Goal: Task Accomplishment & Management: Complete application form

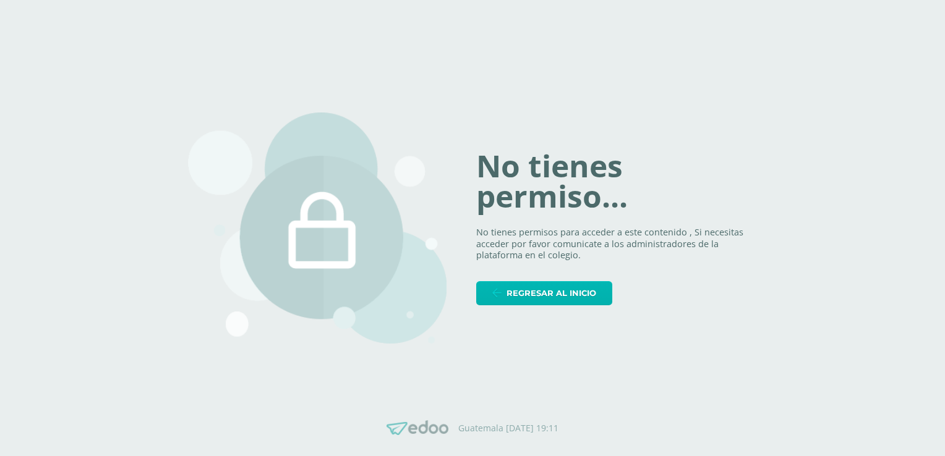
click at [584, 298] on span "Regresar al inicio" at bounding box center [551, 293] width 90 height 23
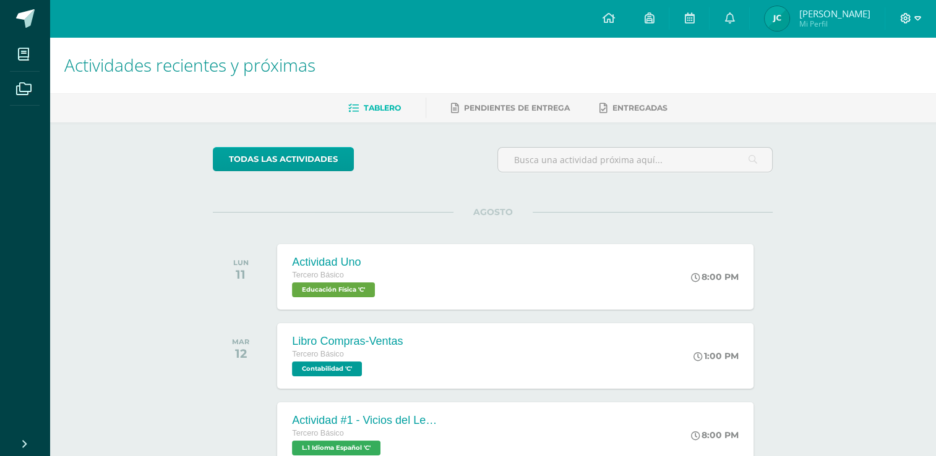
click at [915, 21] on icon at bounding box center [917, 18] width 7 height 11
click at [863, 87] on span "Cerrar sesión" at bounding box center [878, 84] width 56 height 12
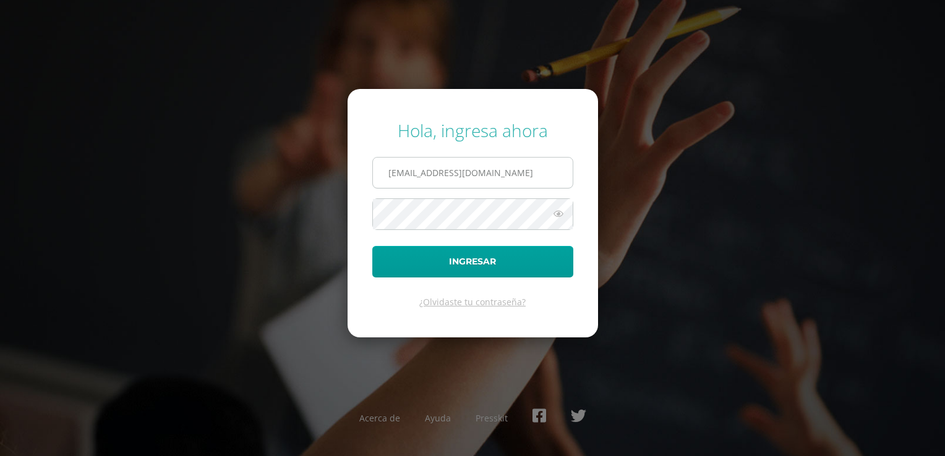
click at [521, 172] on input "346@laestrella.edu.gt" at bounding box center [473, 173] width 200 height 30
click at [508, 161] on input "346@laestrella.edu.gt" at bounding box center [473, 173] width 200 height 30
type input "galeanolondy11@gmail.com"
click at [482, 269] on button "Ingresar" at bounding box center [472, 262] width 201 height 32
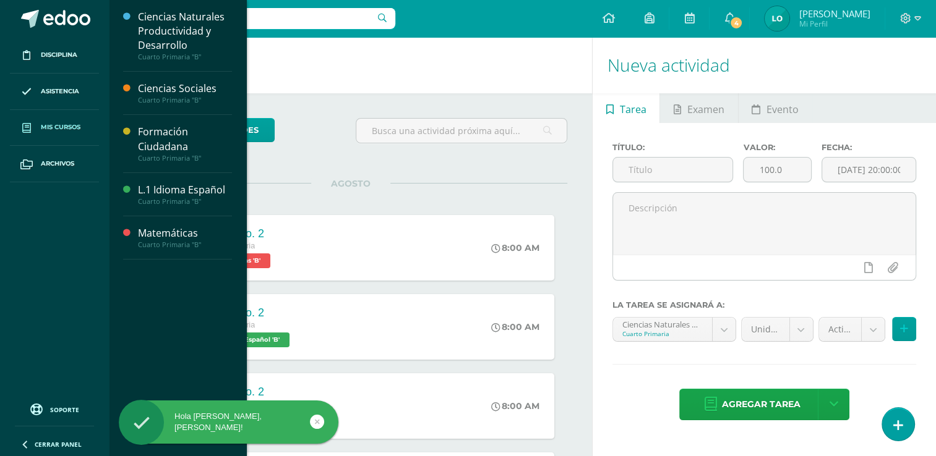
click at [67, 119] on link "Mis cursos" at bounding box center [54, 128] width 89 height 36
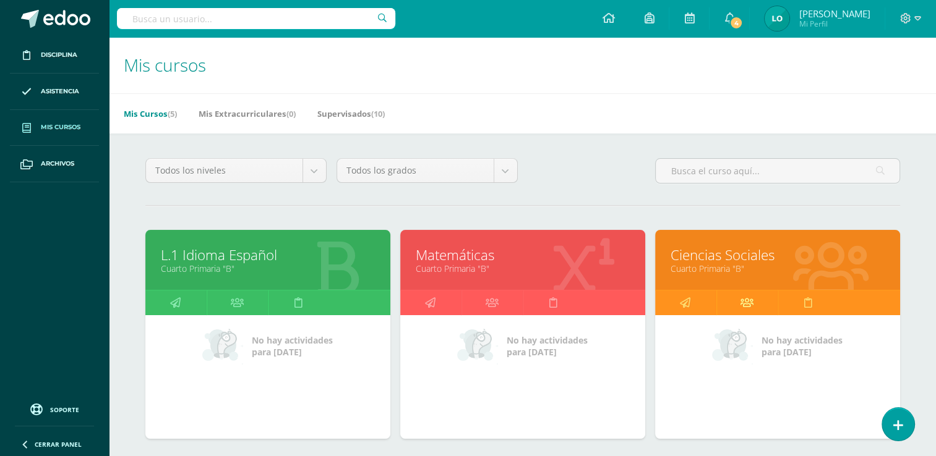
click at [738, 309] on link at bounding box center [746, 303] width 61 height 25
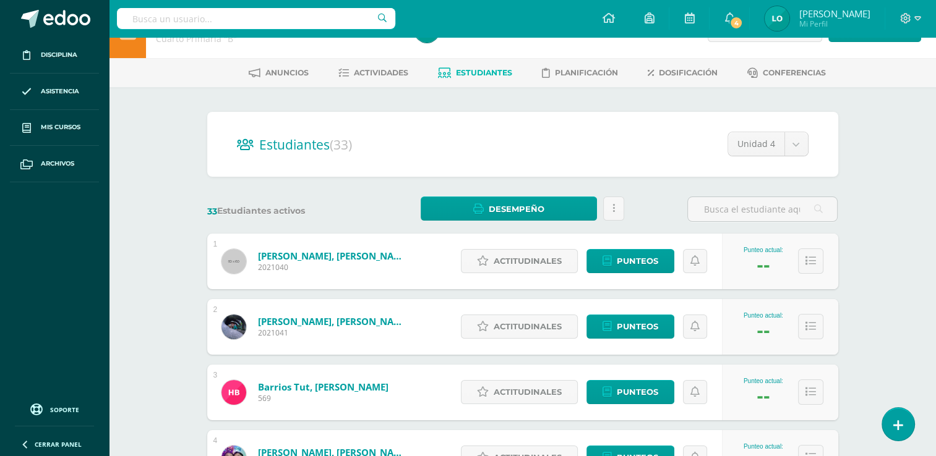
scroll to position [9, 0]
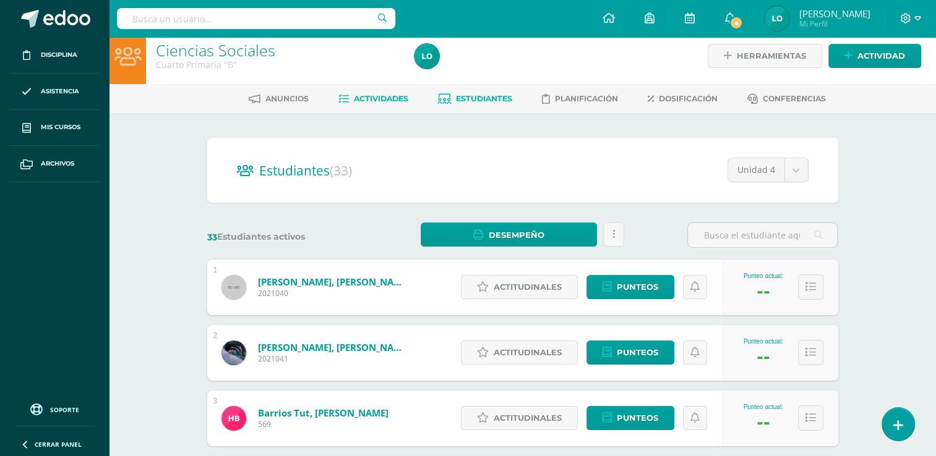
click at [386, 99] on span "Actividades" at bounding box center [381, 98] width 54 height 9
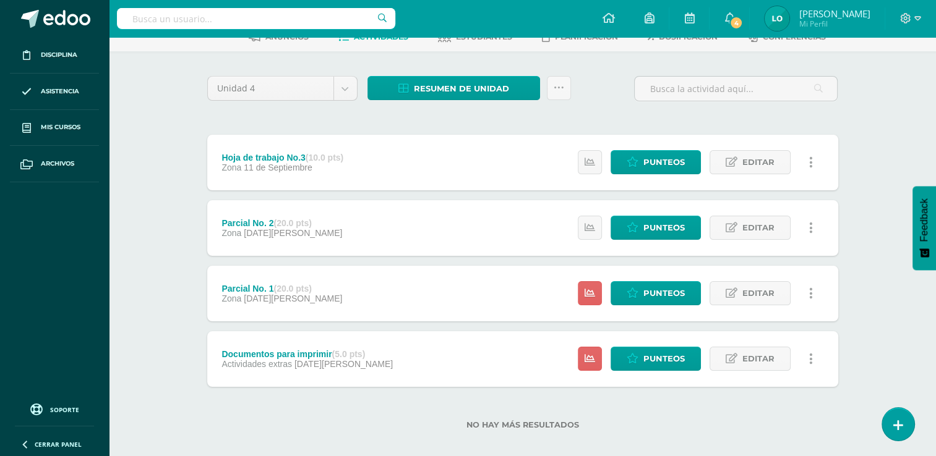
scroll to position [84, 0]
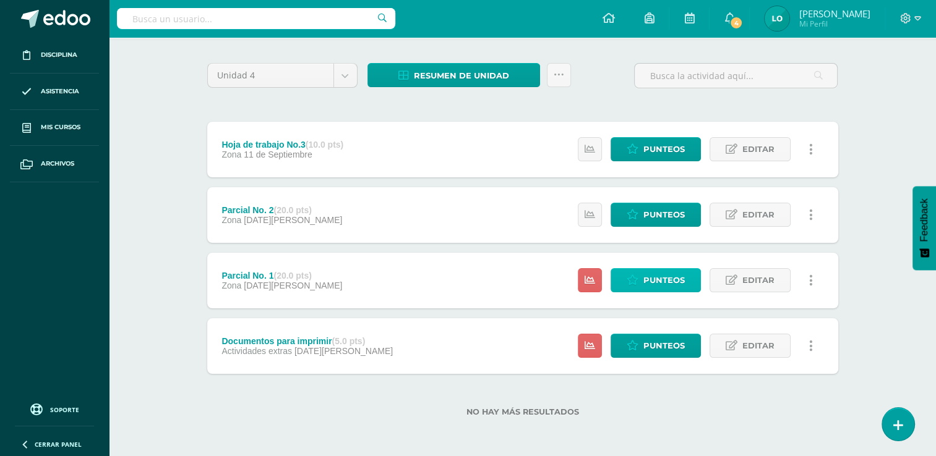
click at [643, 284] on link "Punteos" at bounding box center [655, 280] width 90 height 24
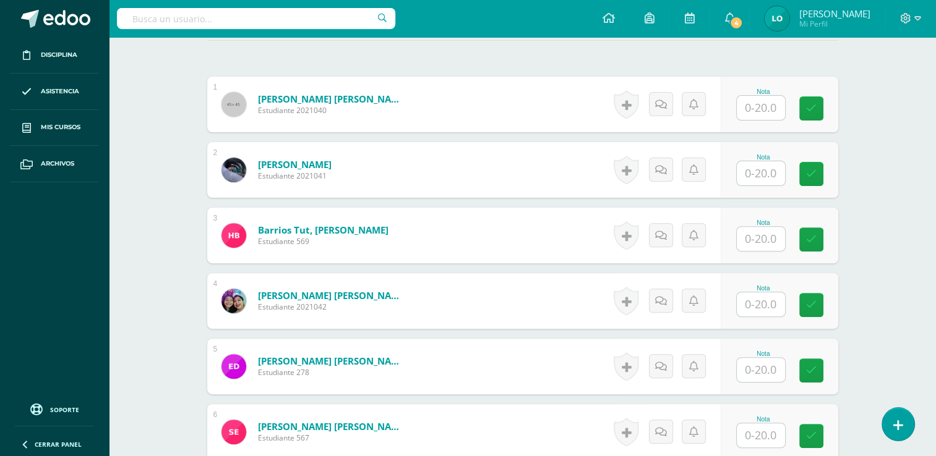
scroll to position [365, 0]
click at [760, 109] on input "text" at bounding box center [767, 107] width 49 height 25
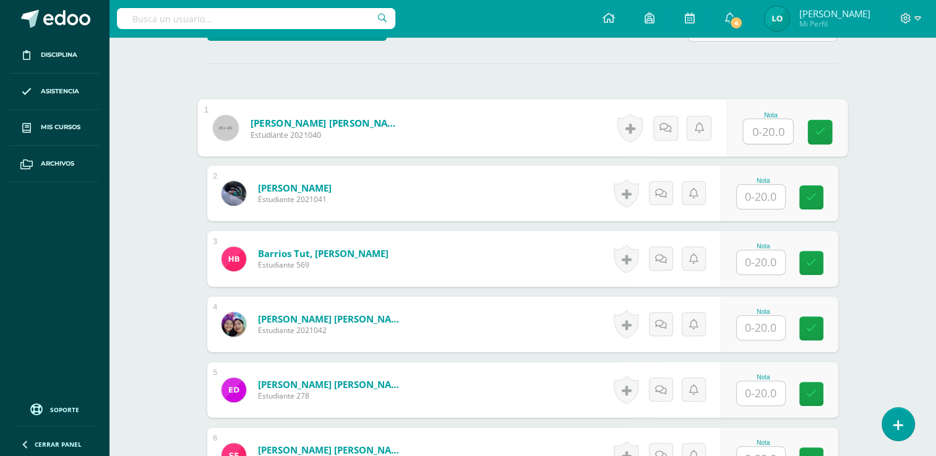
scroll to position [338, 0]
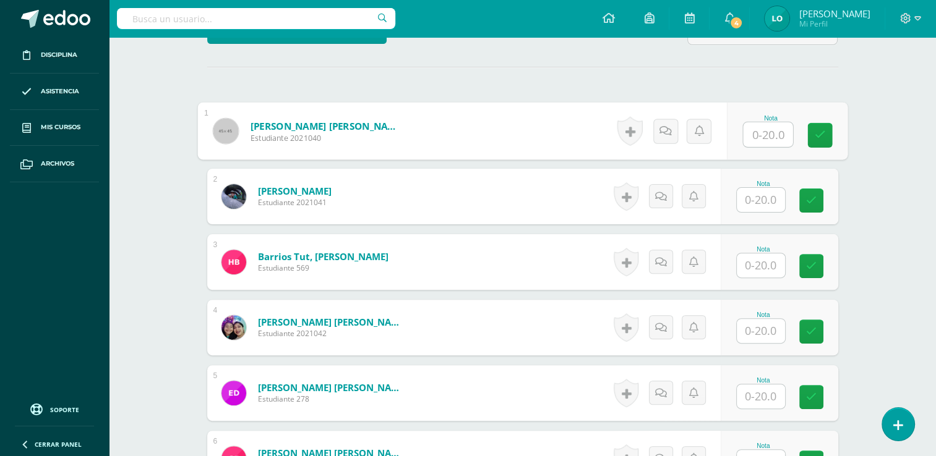
click at [775, 124] on input "text" at bounding box center [767, 134] width 49 height 25
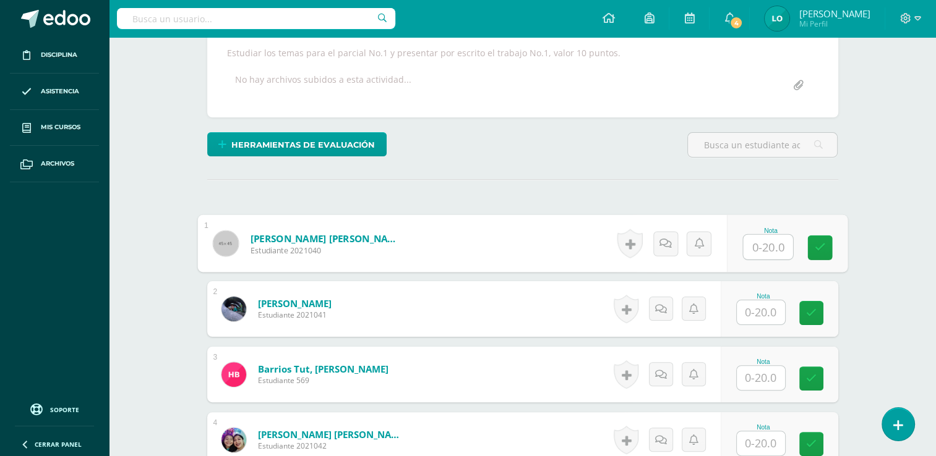
scroll to position [242, 0]
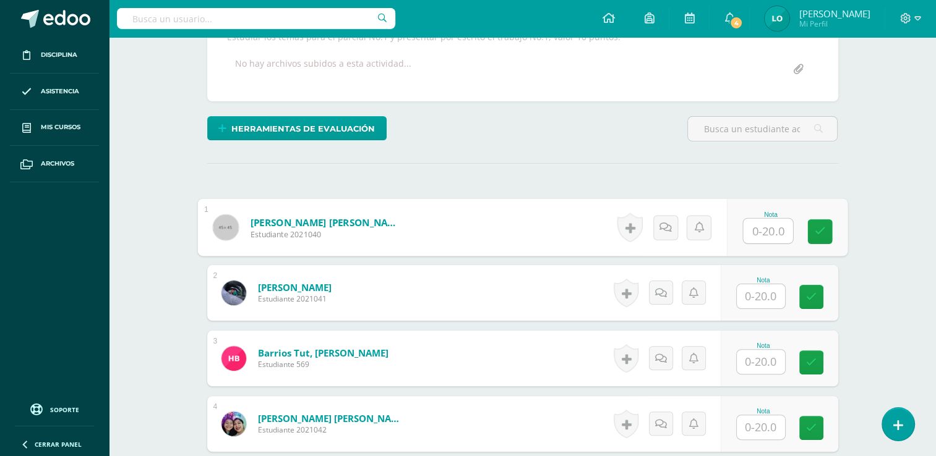
click at [779, 223] on input "text" at bounding box center [767, 231] width 49 height 25
type input "19"
click at [754, 304] on input "text" at bounding box center [761, 296] width 48 height 24
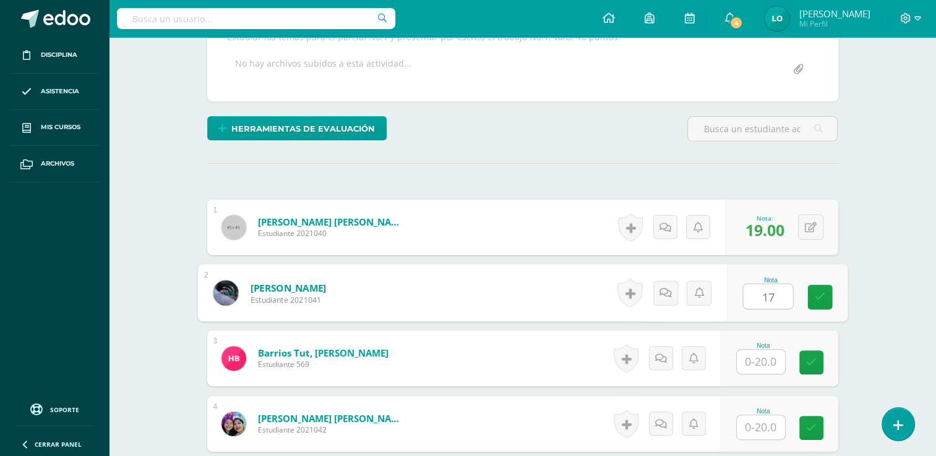
type input "17"
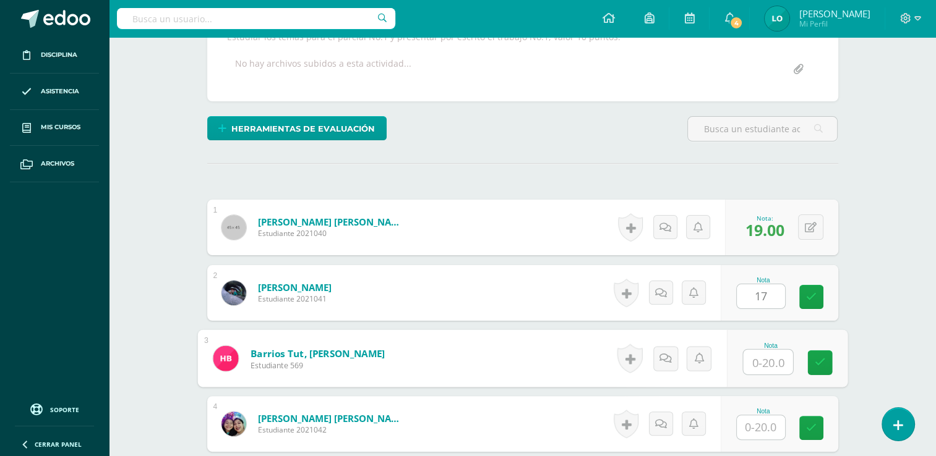
click at [767, 359] on input "text" at bounding box center [767, 362] width 49 height 25
type input "18"
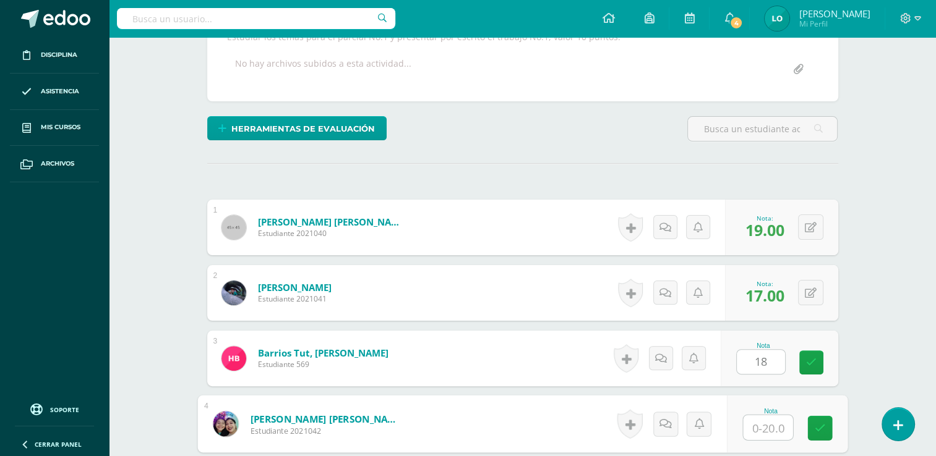
click at [755, 427] on input "text" at bounding box center [767, 428] width 49 height 25
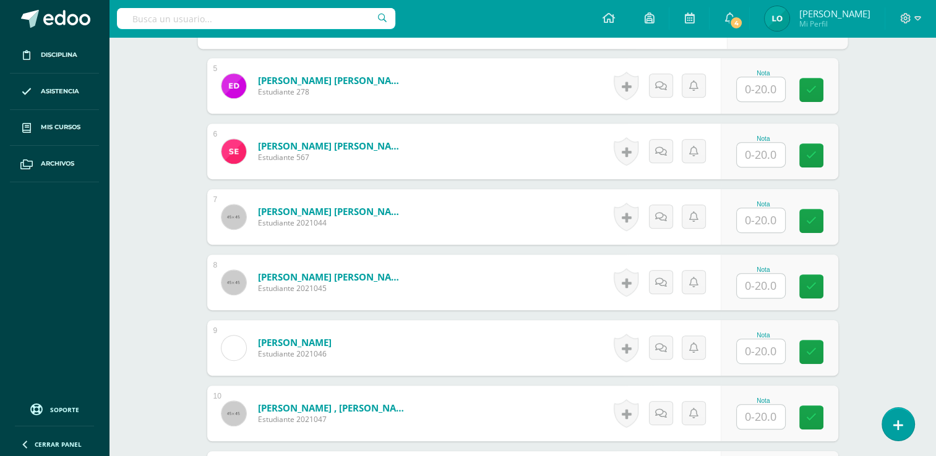
scroll to position [648, 0]
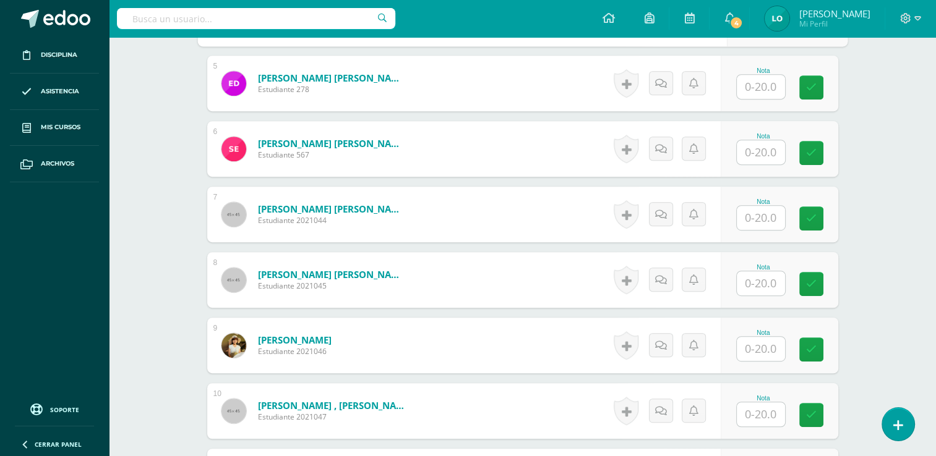
type input "14"
click at [777, 76] on input "text" at bounding box center [767, 87] width 49 height 25
type input "15"
click at [766, 149] on input "text" at bounding box center [767, 152] width 49 height 25
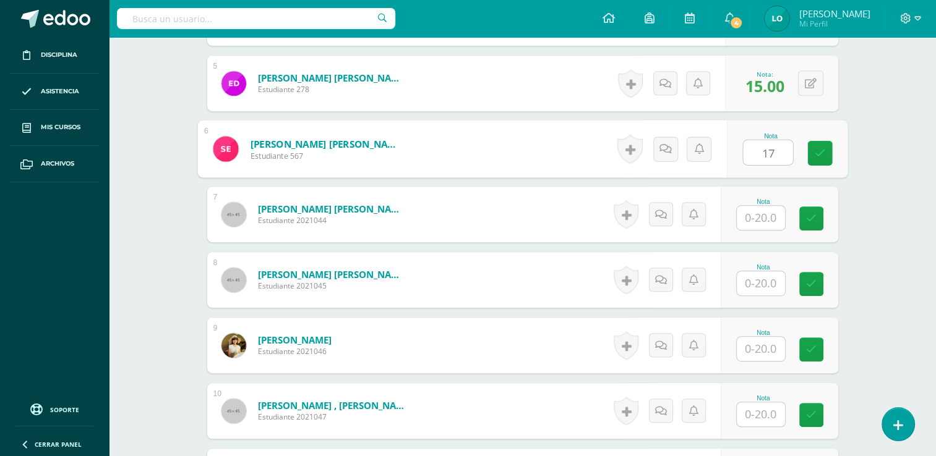
type input "17"
click at [764, 214] on input "text" at bounding box center [761, 218] width 48 height 24
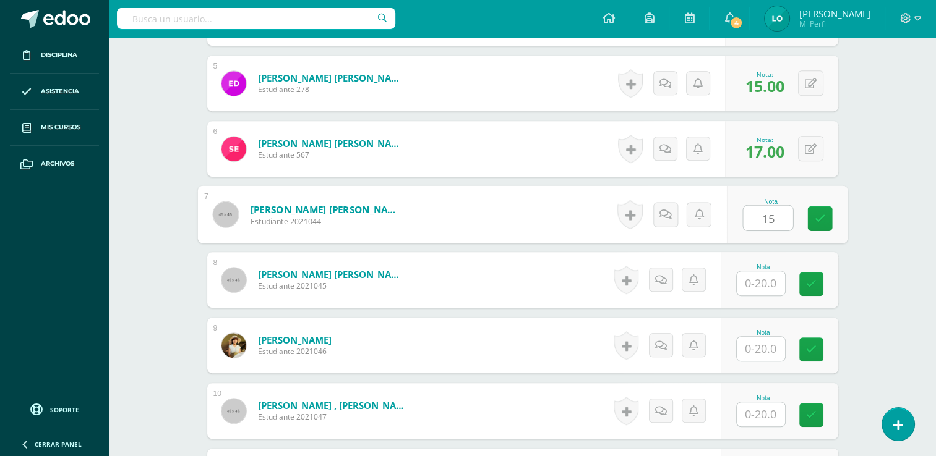
type input "15"
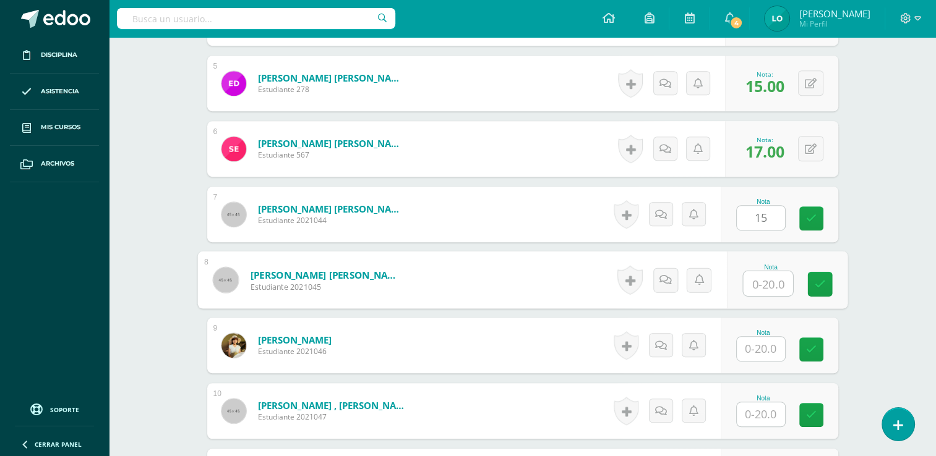
click at [762, 281] on input "text" at bounding box center [767, 283] width 49 height 25
type input "7"
click at [672, 282] on link at bounding box center [664, 280] width 25 height 25
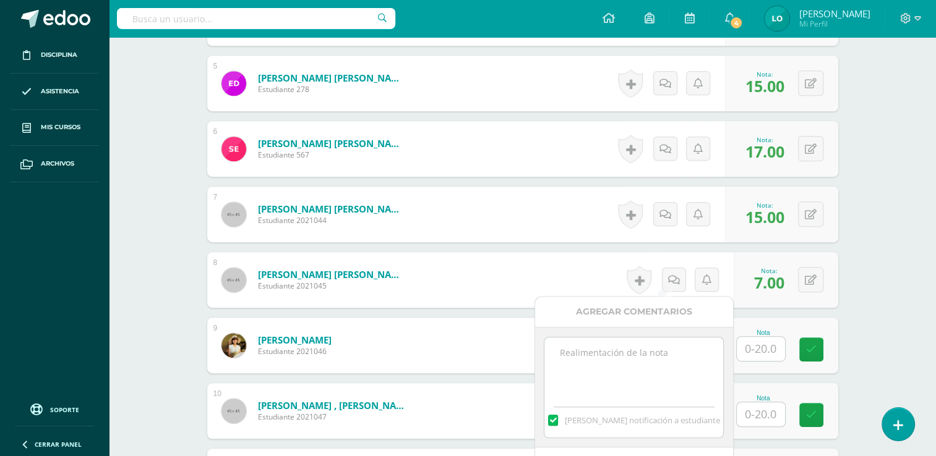
click at [649, 346] on textarea at bounding box center [633, 369] width 179 height 62
type textarea "n"
type textarea "No presentó trabajo de Zona No. 1"
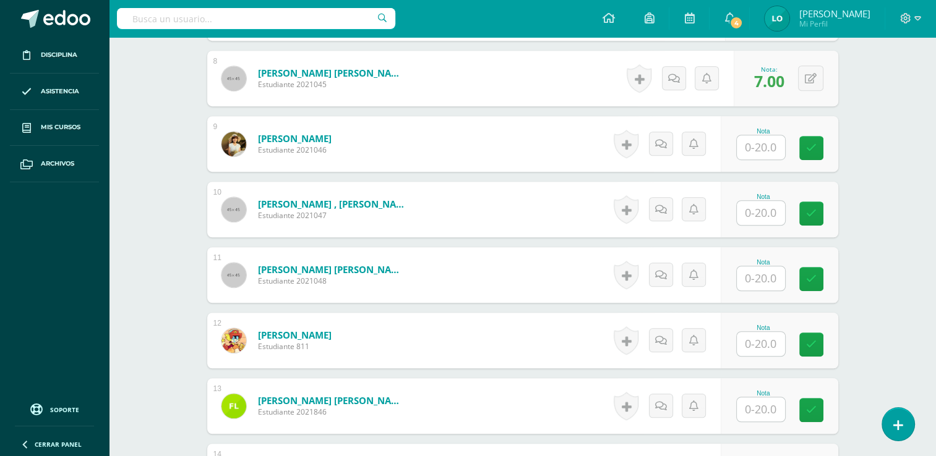
scroll to position [862, 0]
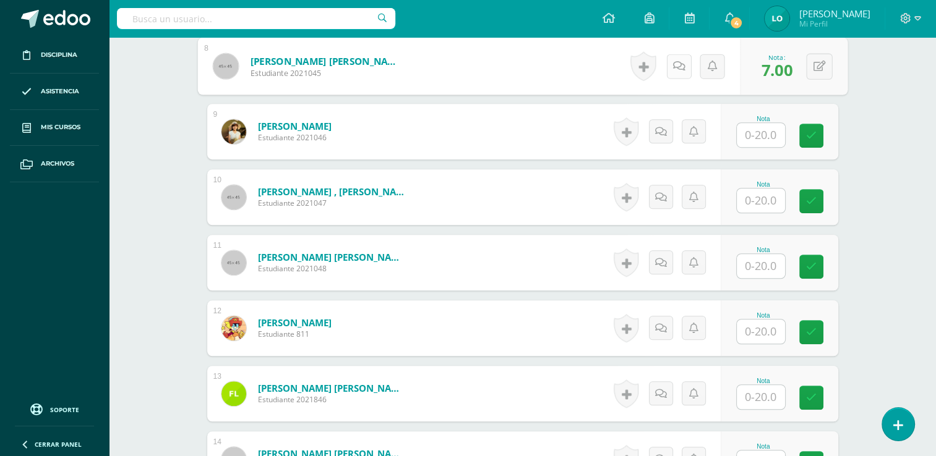
click at [672, 62] on icon at bounding box center [678, 66] width 12 height 11
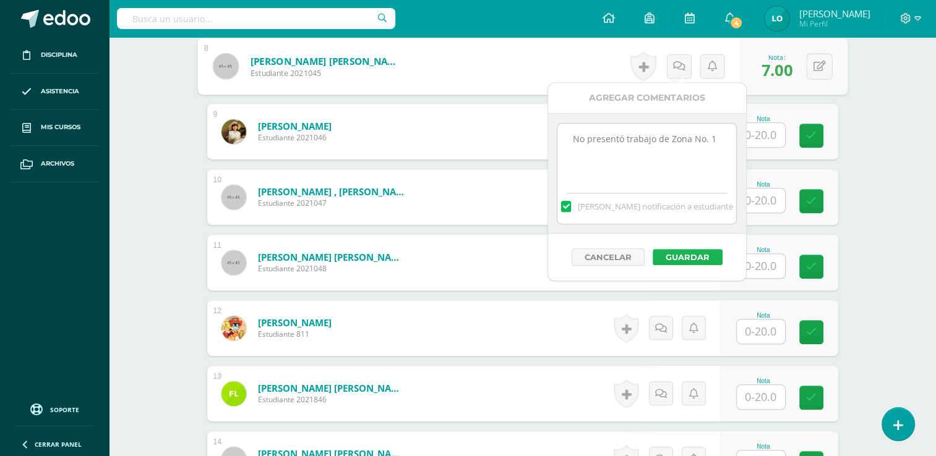
click at [688, 260] on button "Guardar" at bounding box center [687, 257] width 70 height 16
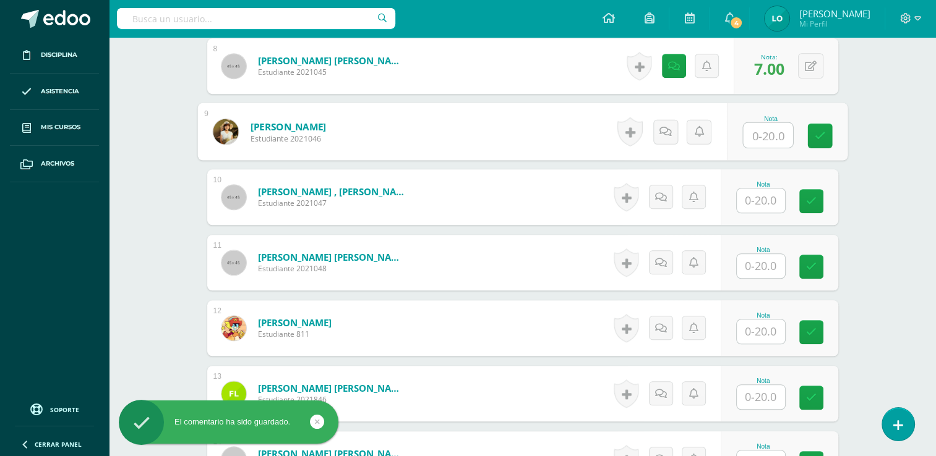
click at [764, 130] on input "text" at bounding box center [767, 135] width 49 height 25
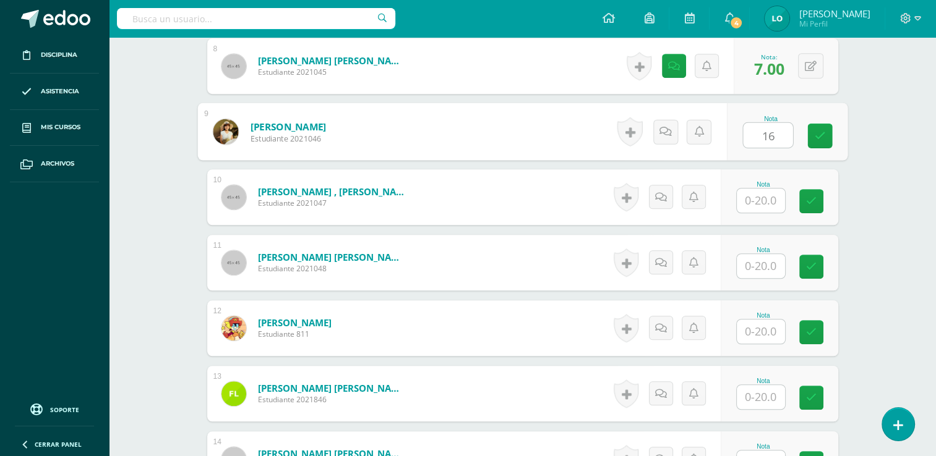
type input "16"
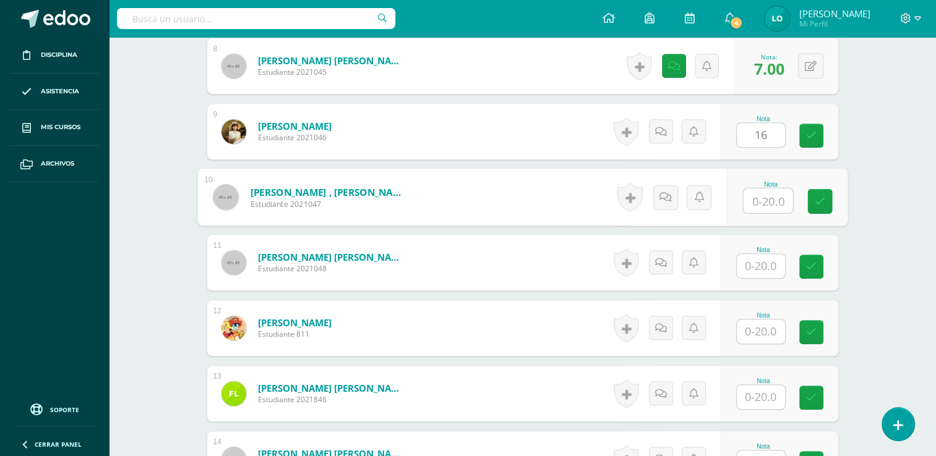
click at [758, 194] on input "text" at bounding box center [767, 201] width 49 height 25
type input "18"
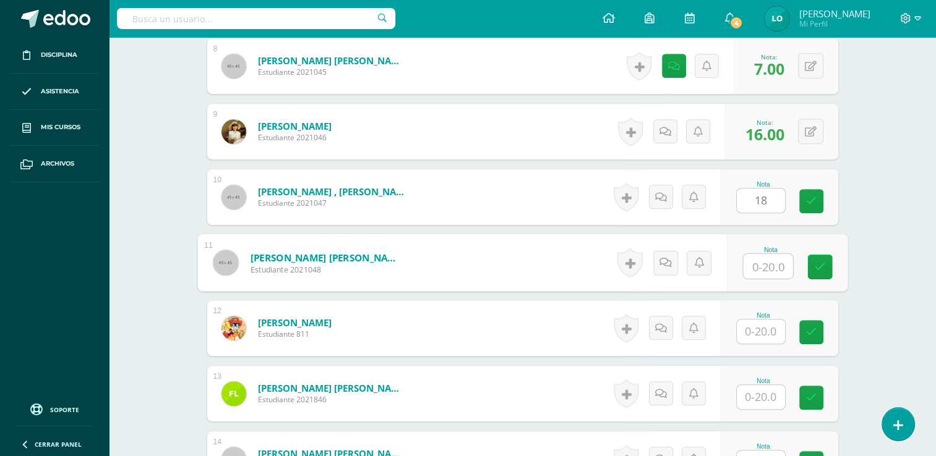
click at [762, 259] on input "text" at bounding box center [767, 266] width 49 height 25
type input "18"
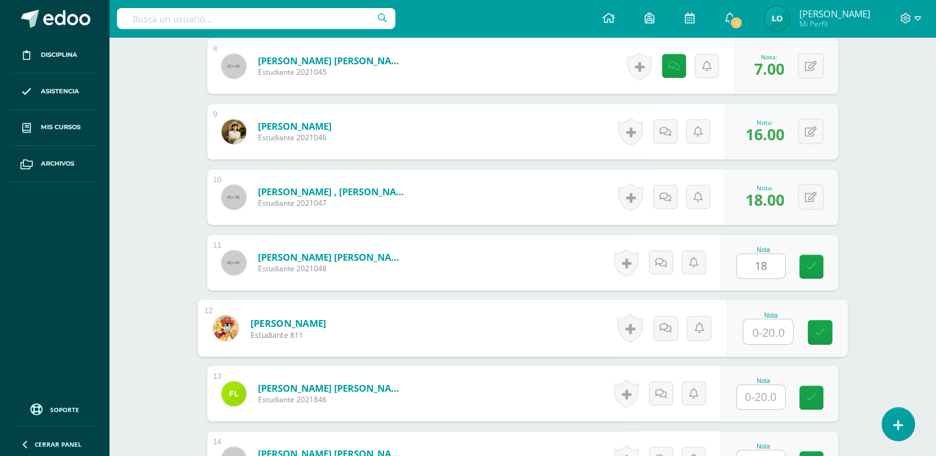
click at [766, 335] on input "text" at bounding box center [767, 332] width 49 height 25
type input "8"
click at [663, 331] on icon at bounding box center [665, 328] width 12 height 11
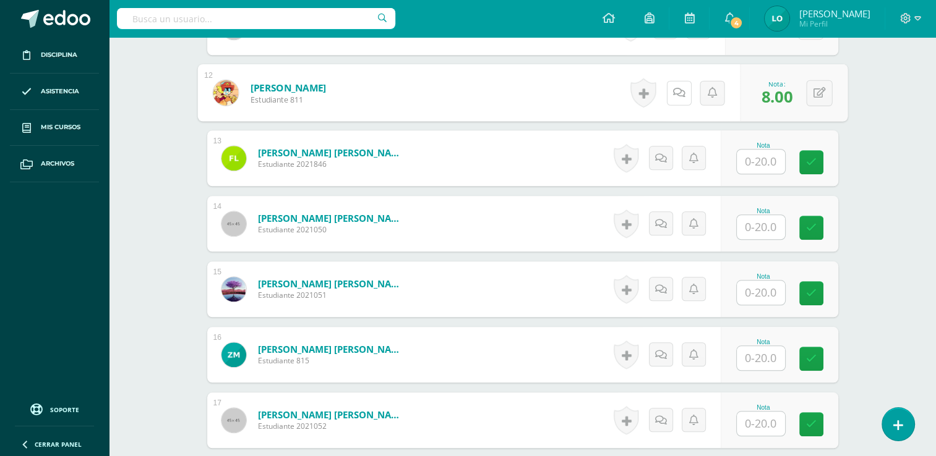
scroll to position [1088, 0]
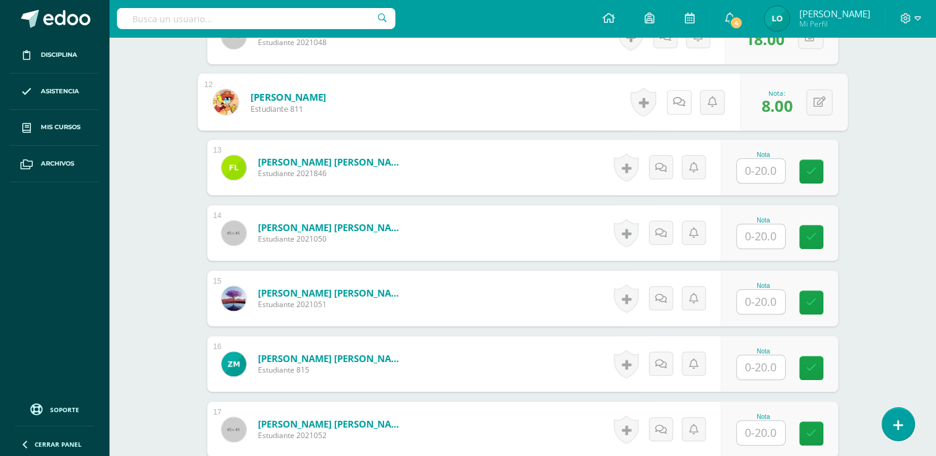
click at [677, 105] on icon at bounding box center [678, 101] width 12 height 11
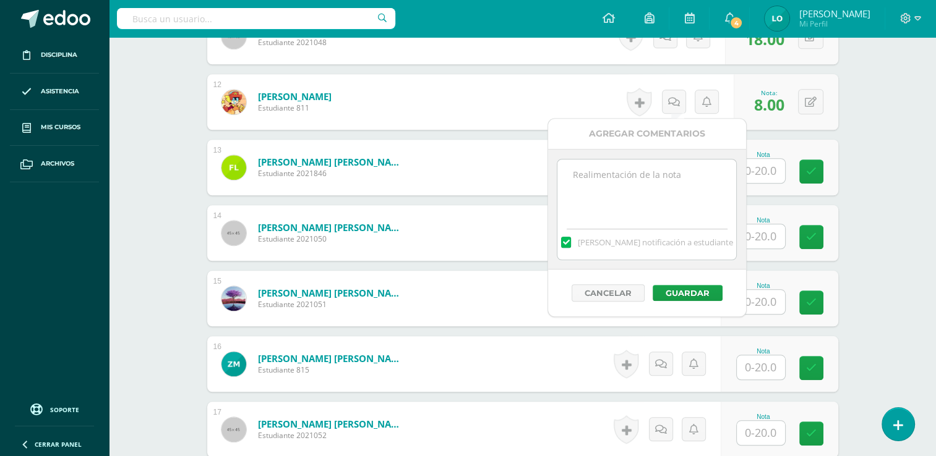
click at [626, 183] on textarea at bounding box center [646, 191] width 179 height 62
type textarea "No presento trabajo No. 1 de zona."
click at [690, 296] on button "Guardar" at bounding box center [687, 293] width 70 height 16
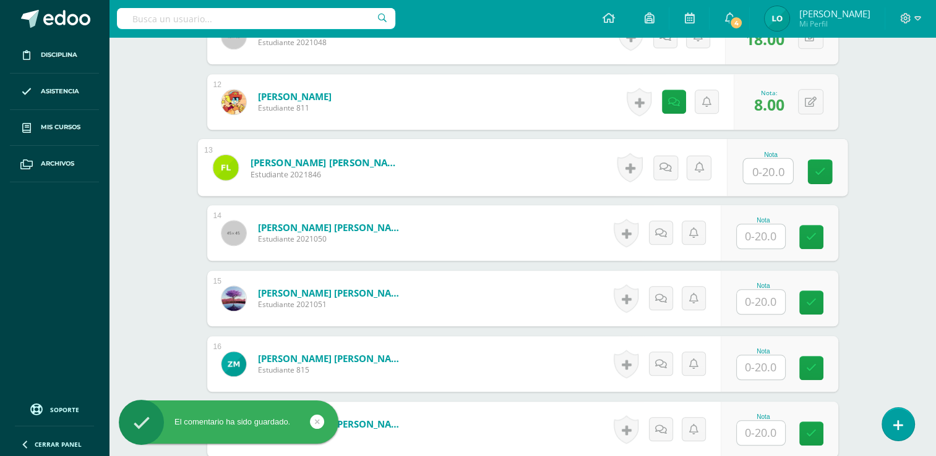
click at [776, 165] on input "text" at bounding box center [767, 171] width 49 height 25
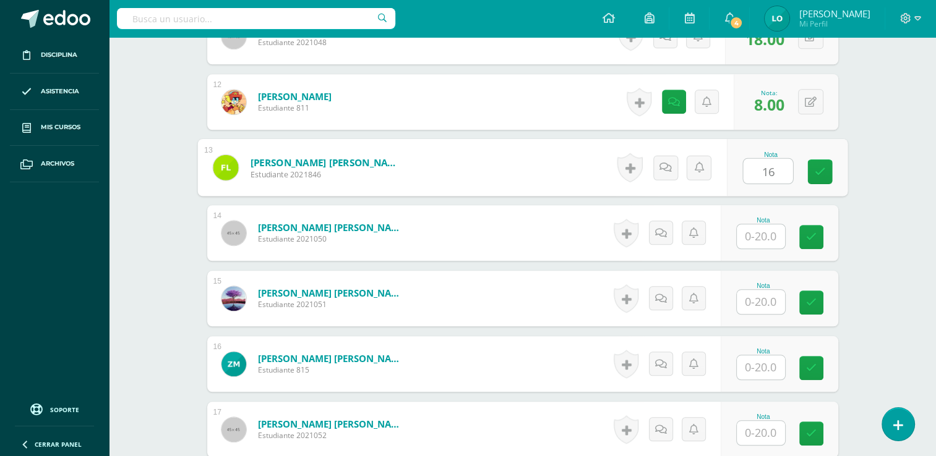
type input "16"
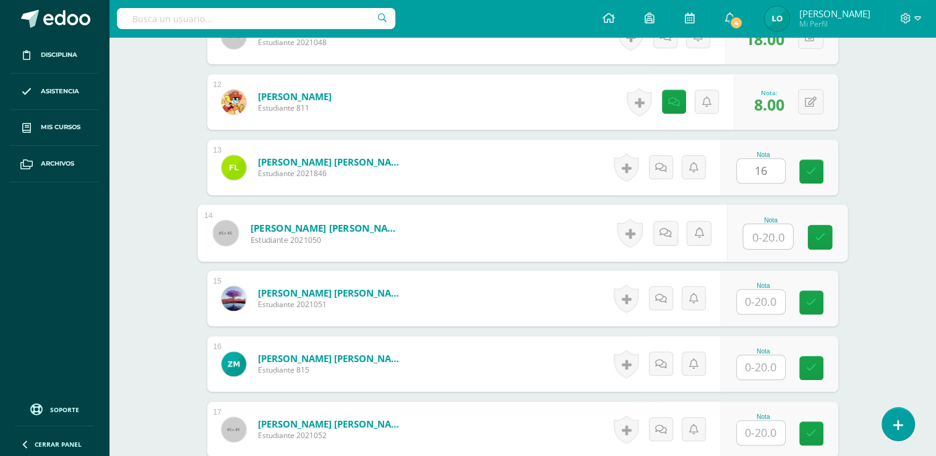
click at [768, 239] on input "text" at bounding box center [767, 236] width 49 height 25
type input "15"
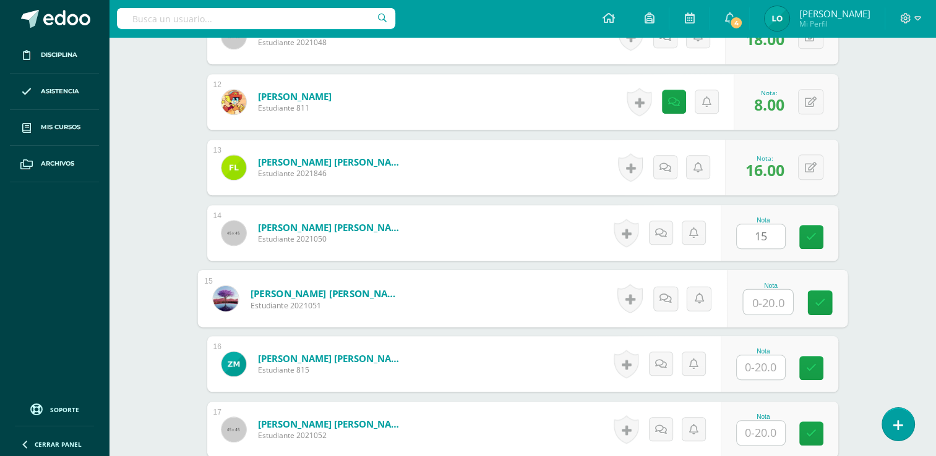
click at [765, 296] on input "text" at bounding box center [767, 302] width 49 height 25
type input "14"
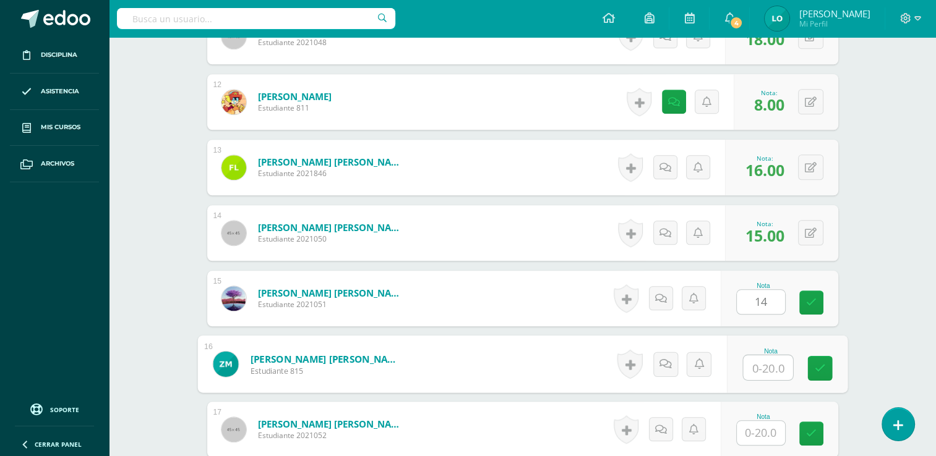
click at [762, 366] on input "text" at bounding box center [767, 368] width 49 height 25
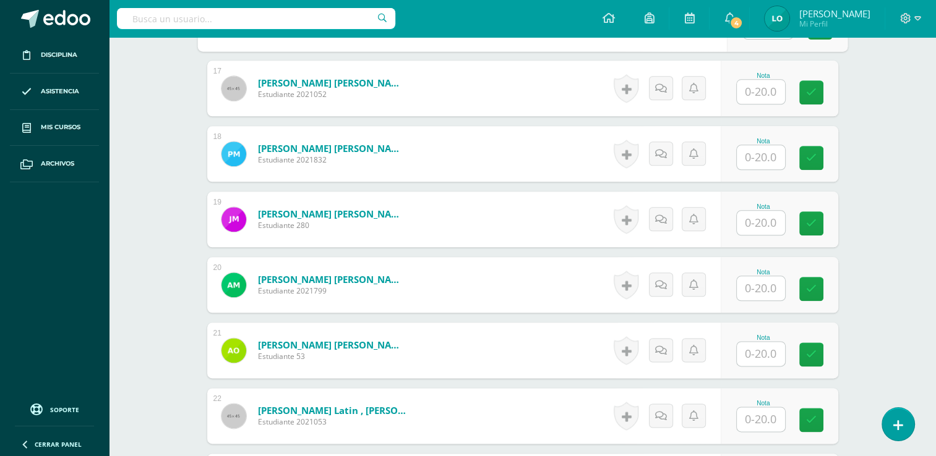
scroll to position [1436, 0]
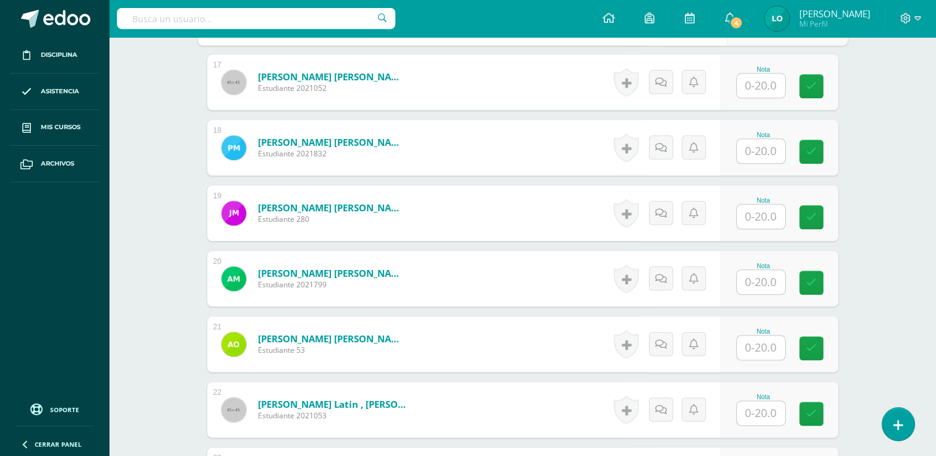
type input "15"
click at [767, 79] on input "text" at bounding box center [767, 86] width 49 height 25
type input "20"
click at [768, 150] on input "text" at bounding box center [761, 151] width 48 height 24
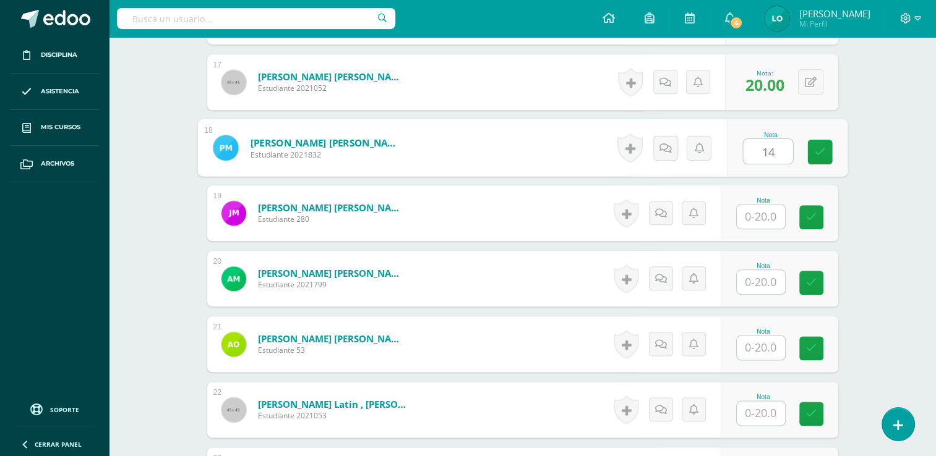
type input "14"
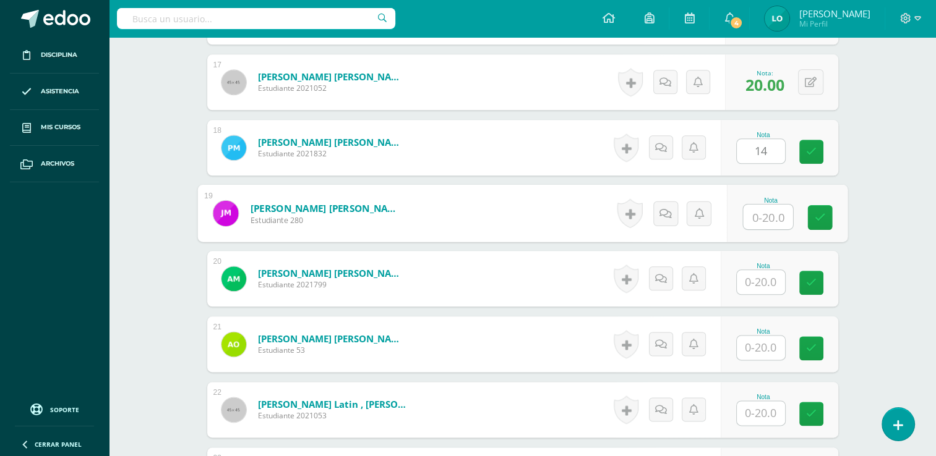
click at [760, 214] on input "text" at bounding box center [767, 217] width 49 height 25
type input "15"
click at [767, 276] on input "text" at bounding box center [761, 282] width 48 height 24
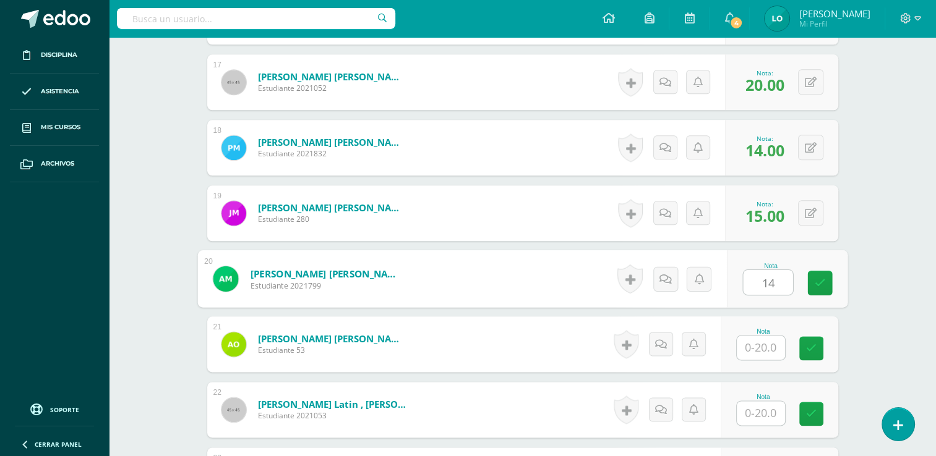
type input "14"
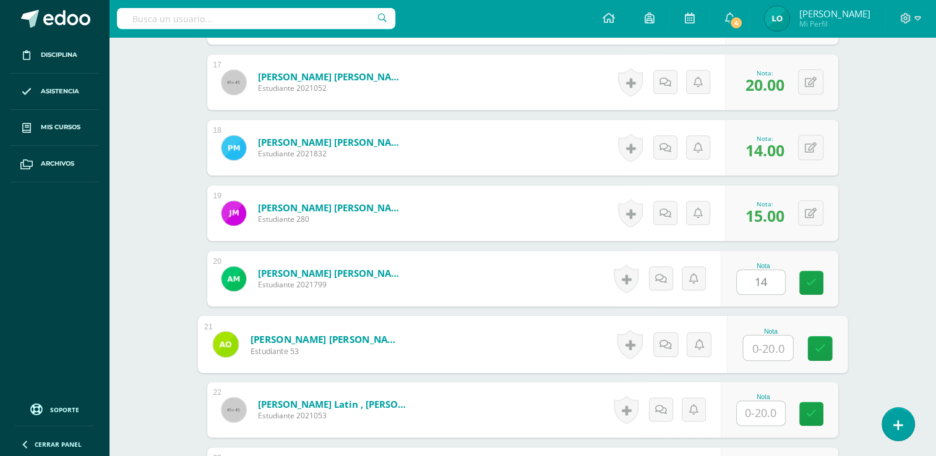
click at [762, 346] on input "text" at bounding box center [767, 348] width 49 height 25
type input "17"
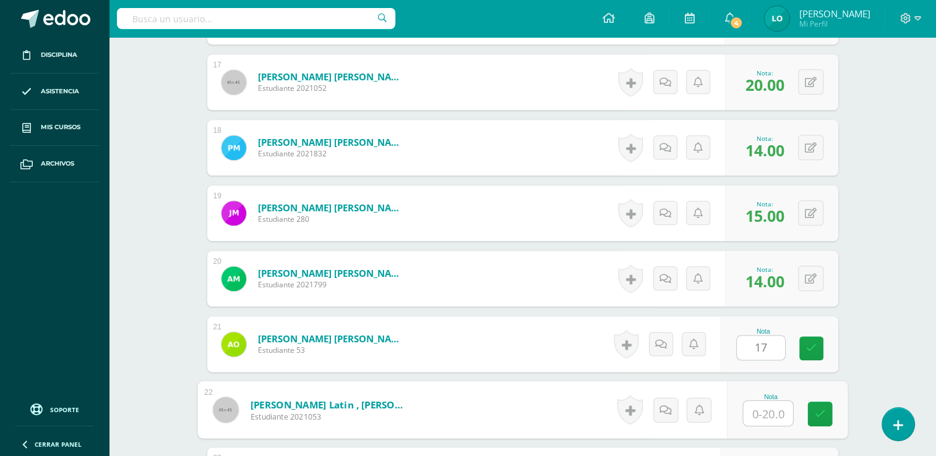
click at [767, 411] on input "text" at bounding box center [767, 413] width 49 height 25
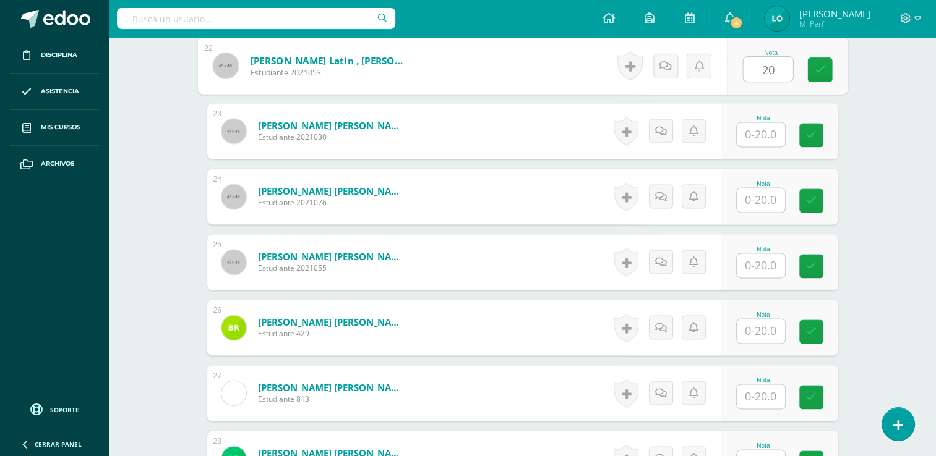
scroll to position [1784, 0]
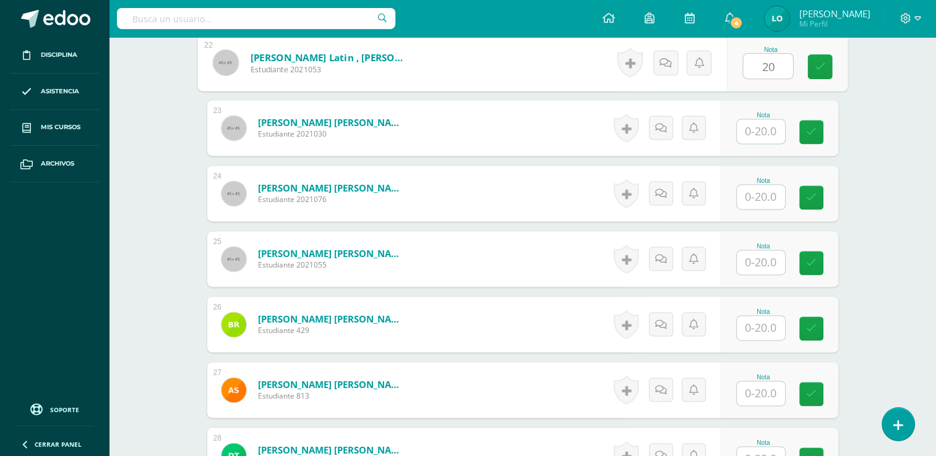
type input "20"
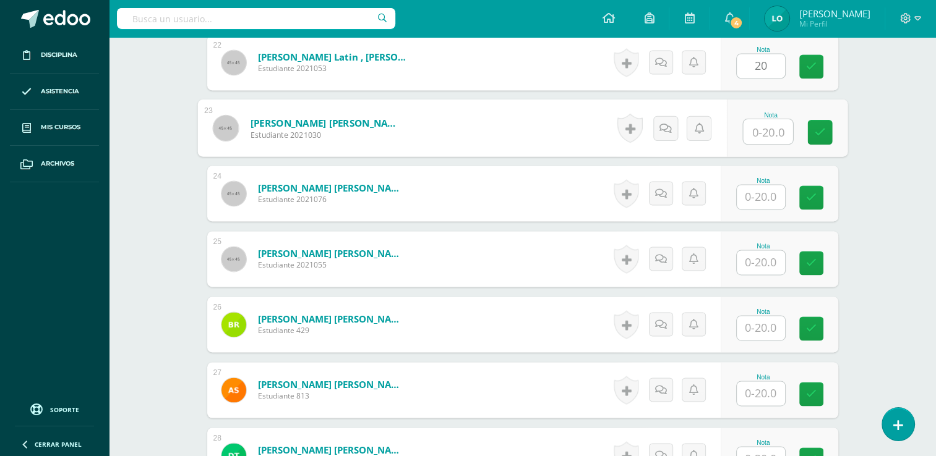
click at [753, 129] on input "text" at bounding box center [767, 131] width 49 height 25
type input "16"
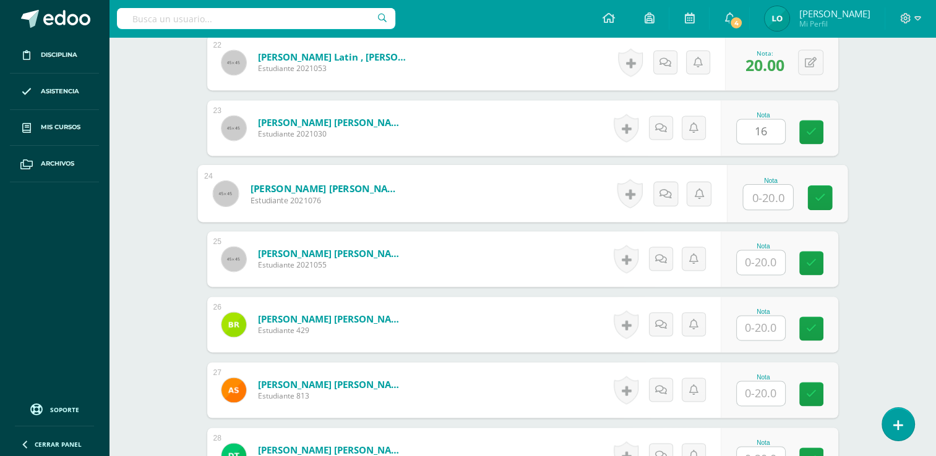
click at [761, 195] on input "text" at bounding box center [767, 197] width 49 height 25
type input "12"
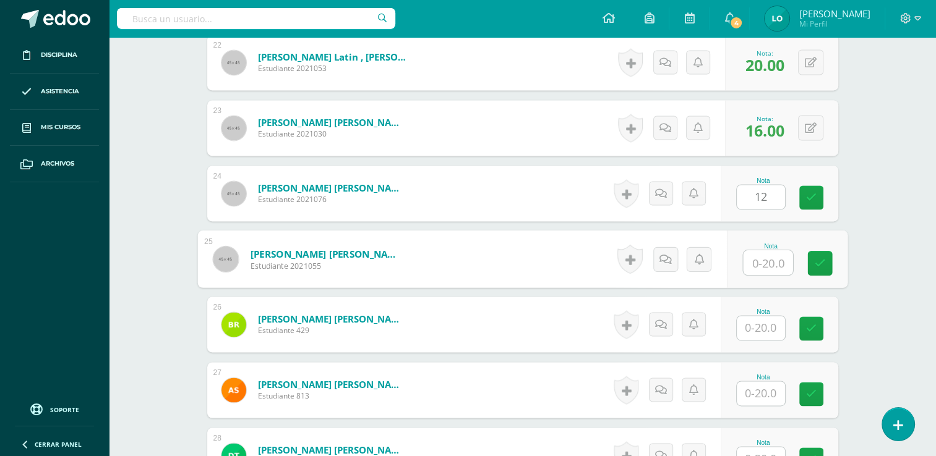
click at [764, 262] on input "text" at bounding box center [767, 262] width 49 height 25
type input "18"
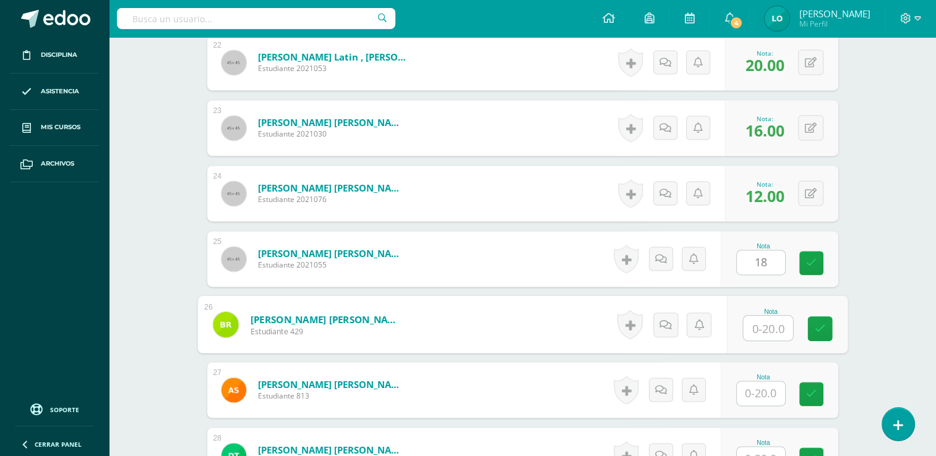
click at [762, 322] on input "text" at bounding box center [767, 328] width 49 height 25
type input "19"
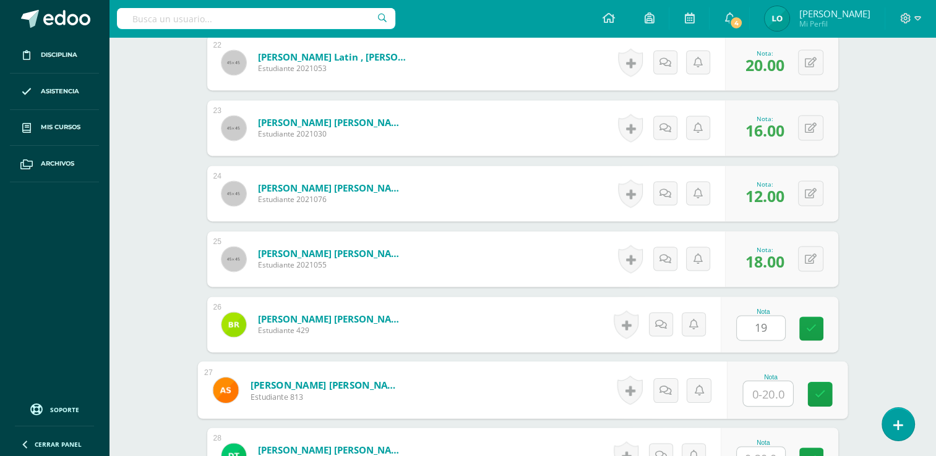
click at [757, 392] on input "text" at bounding box center [767, 394] width 49 height 25
type input "5"
click at [671, 397] on link at bounding box center [664, 390] width 25 height 25
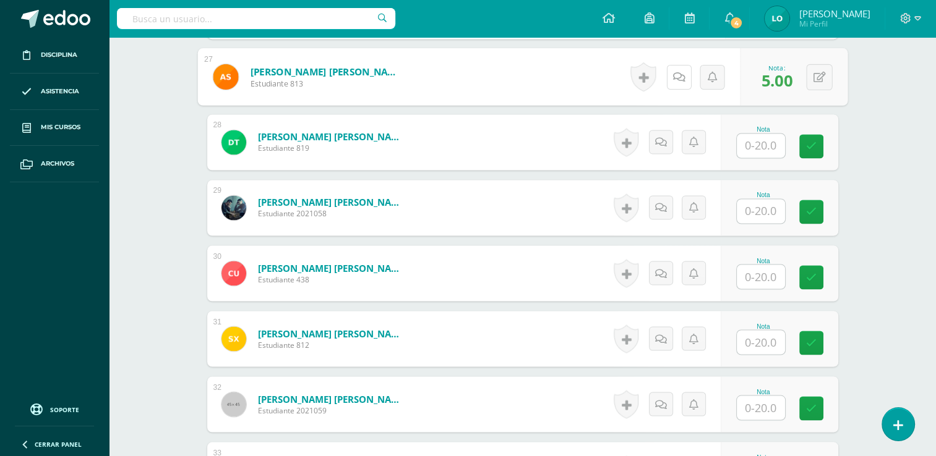
scroll to position [2094, 0]
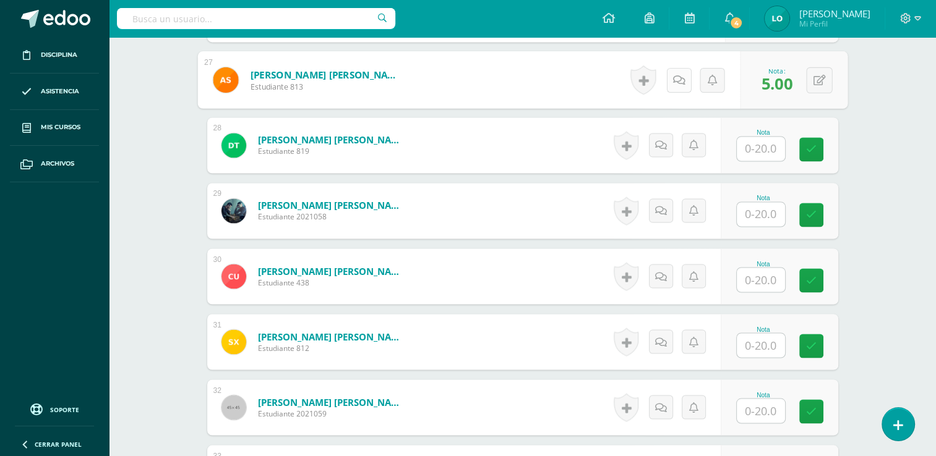
click at [683, 88] on link at bounding box center [678, 79] width 25 height 25
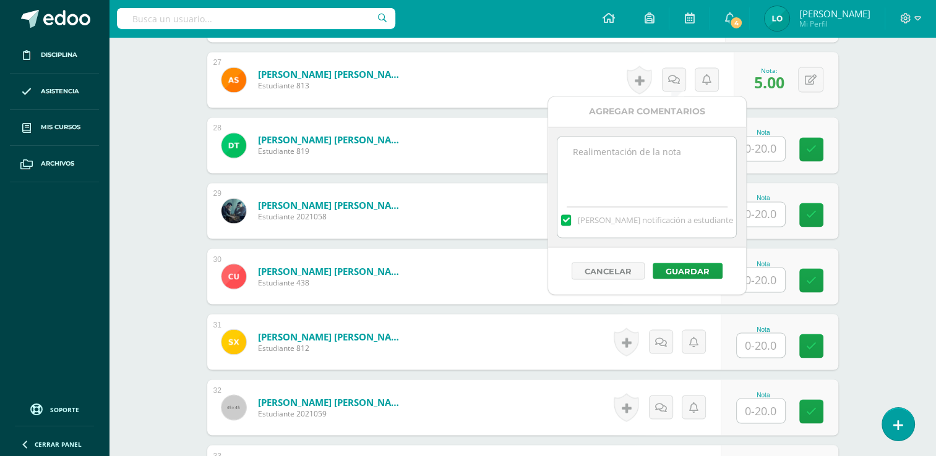
click at [633, 166] on textarea at bounding box center [646, 168] width 179 height 62
type textarea "No presento Trabajo de Zona No.1"
click at [604, 266] on button "Cancelar" at bounding box center [607, 270] width 73 height 17
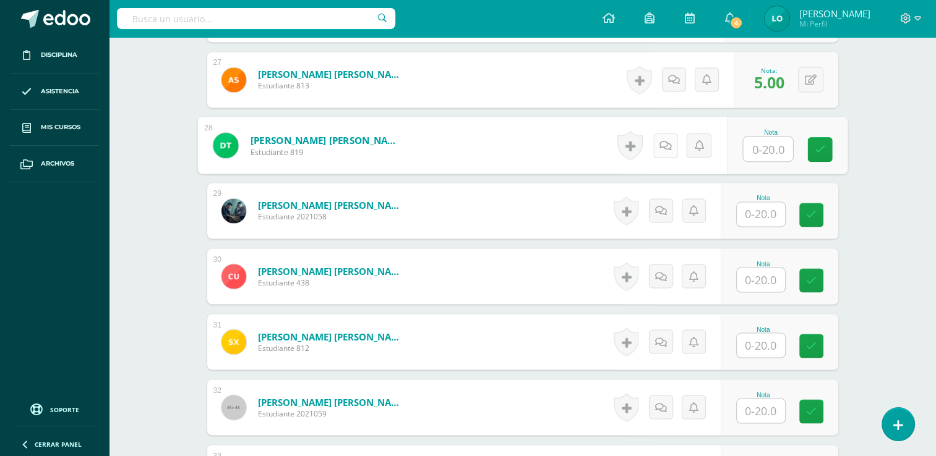
click at [660, 142] on icon at bounding box center [665, 145] width 12 height 11
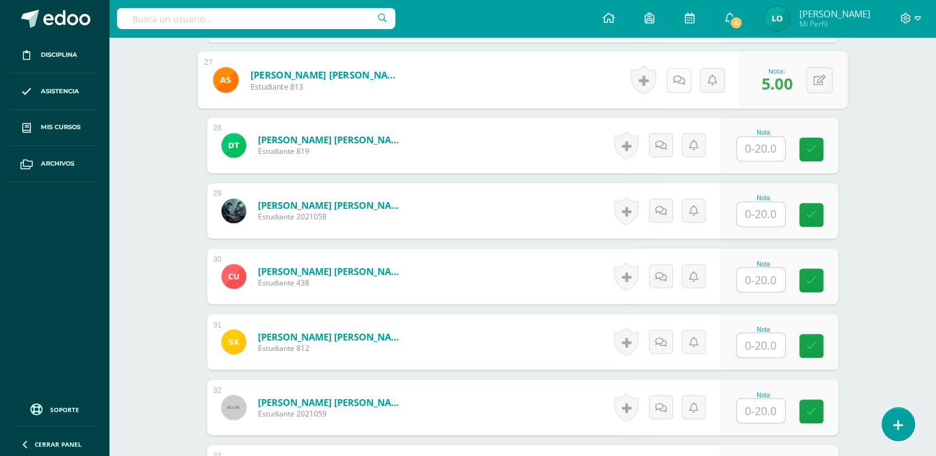
click at [680, 87] on link at bounding box center [678, 79] width 25 height 25
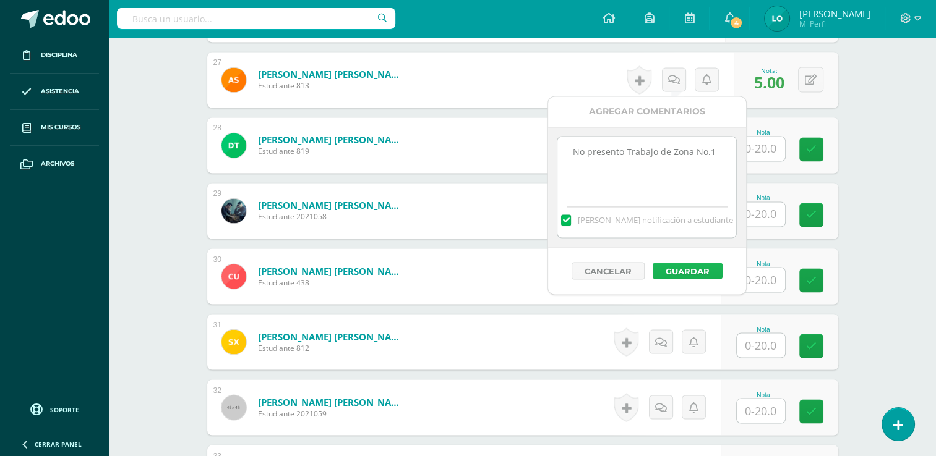
click at [683, 268] on button "Guardar" at bounding box center [687, 271] width 70 height 16
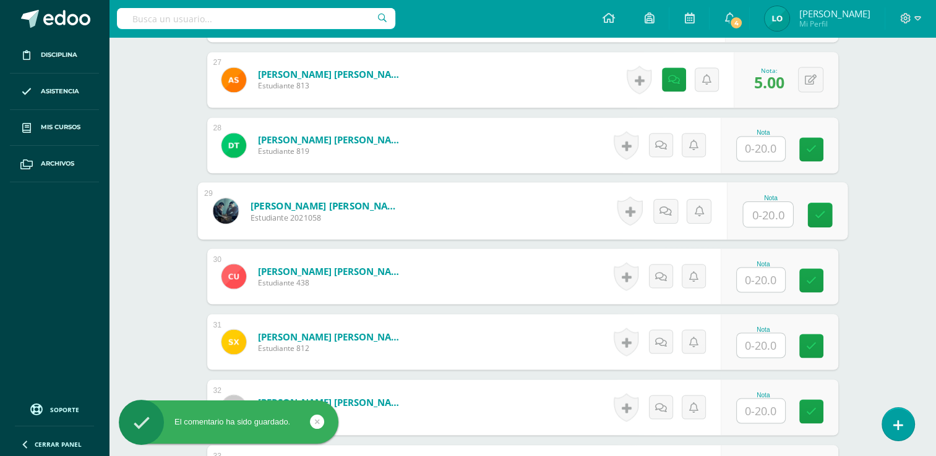
click at [765, 220] on input "text" at bounding box center [767, 214] width 49 height 25
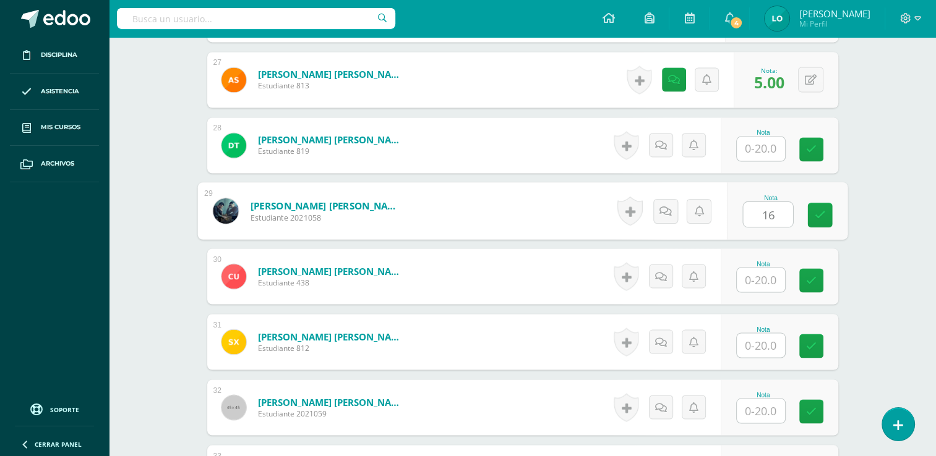
type input "16"
click at [762, 275] on input "text" at bounding box center [761, 280] width 48 height 24
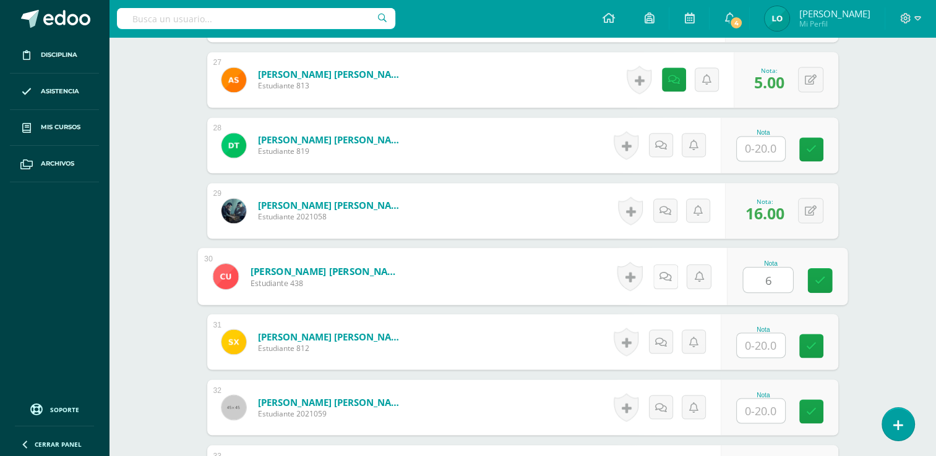
type input "6"
click at [667, 275] on icon at bounding box center [665, 276] width 12 height 11
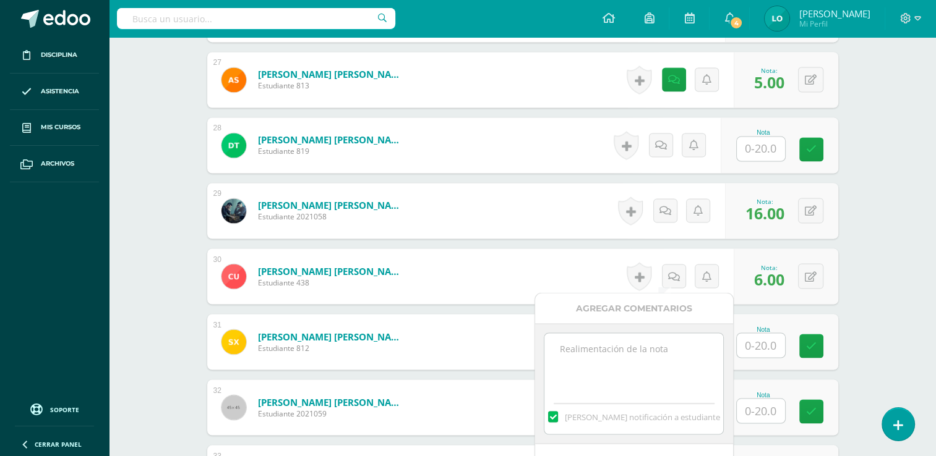
click at [623, 354] on textarea at bounding box center [633, 364] width 179 height 62
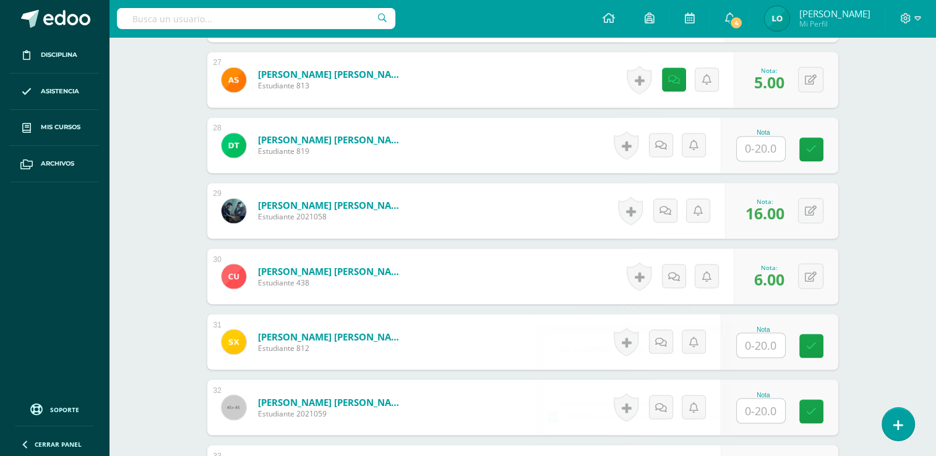
type textarea "No presento Trabajo de zona No.1"
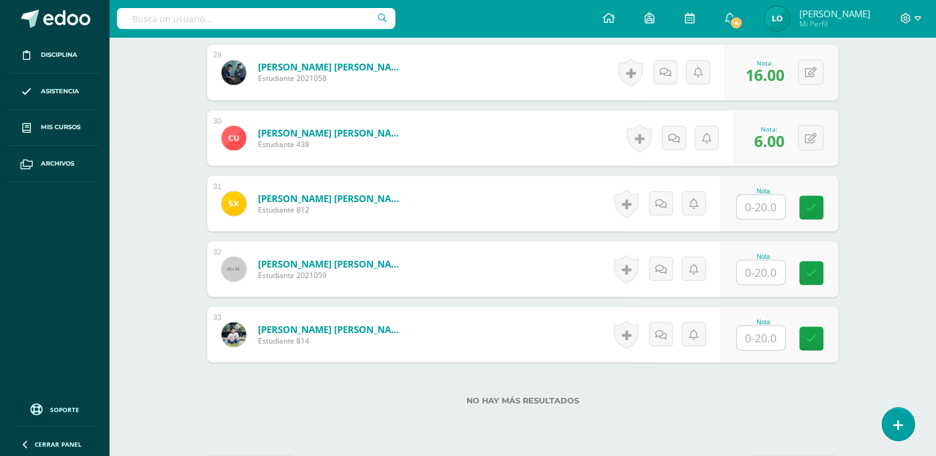
scroll to position [2226, 0]
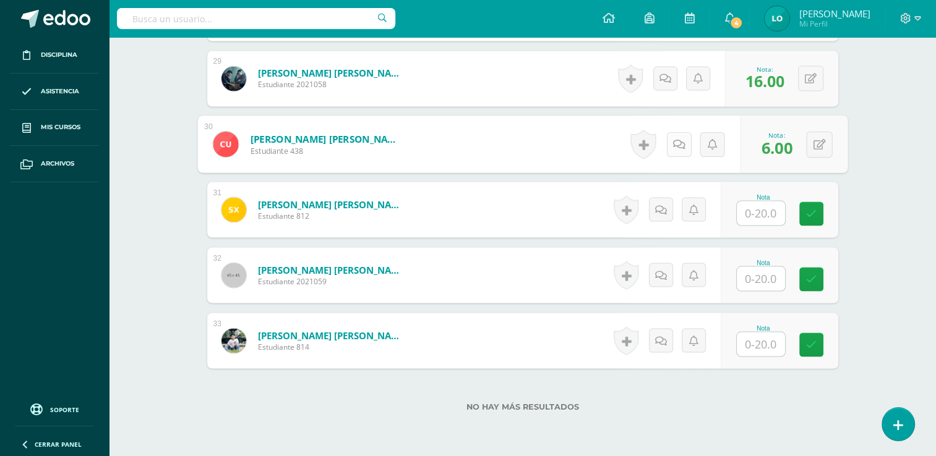
click at [670, 149] on link at bounding box center [678, 144] width 25 height 25
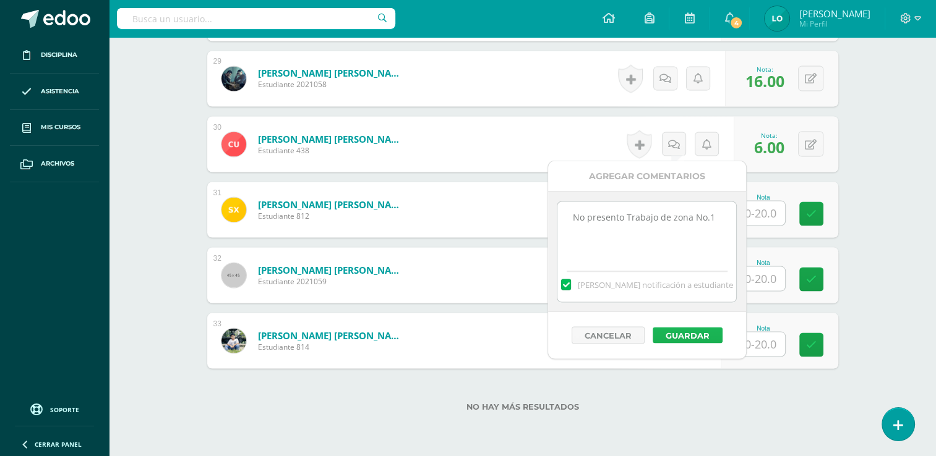
click at [677, 335] on button "Guardar" at bounding box center [687, 335] width 70 height 16
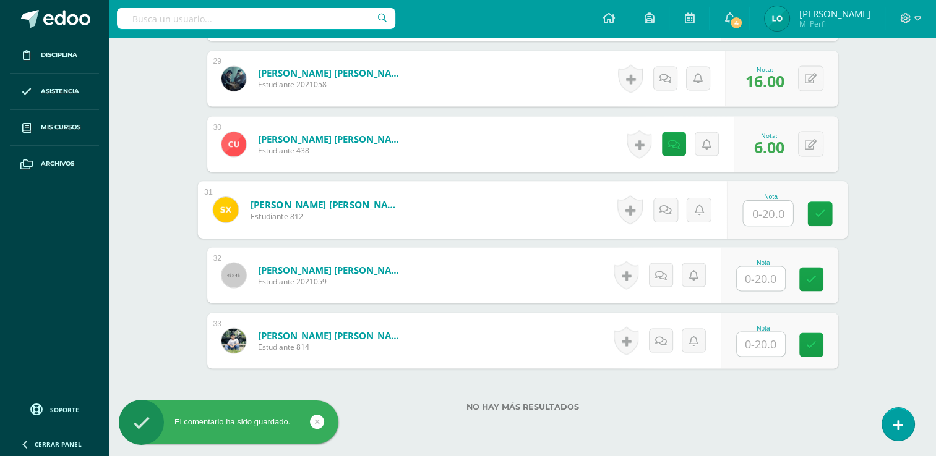
click at [766, 212] on input "text" at bounding box center [767, 213] width 49 height 25
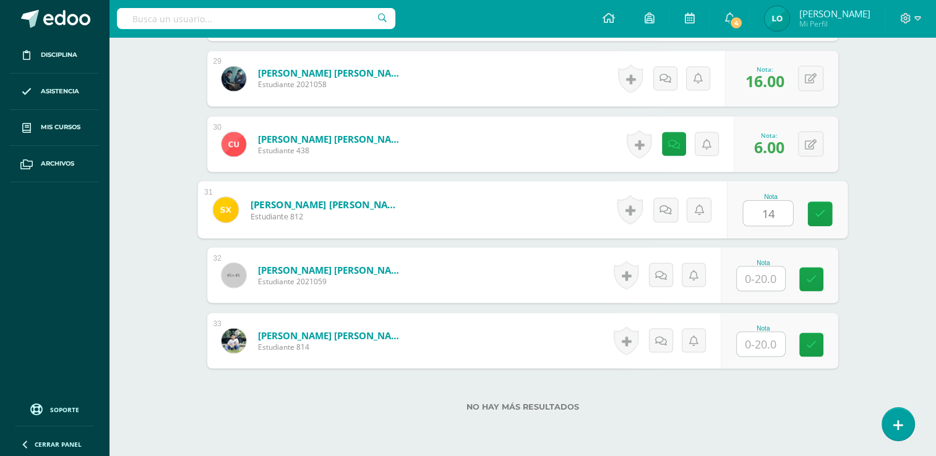
type input "14"
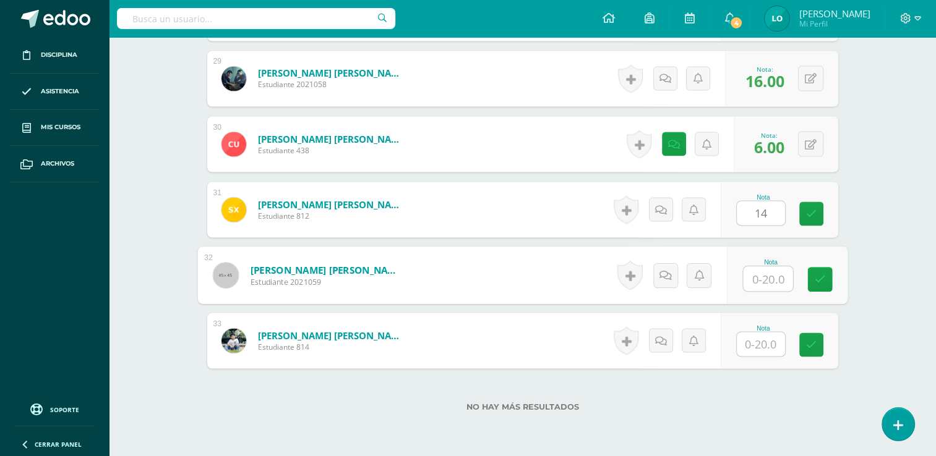
click at [759, 278] on input "text" at bounding box center [767, 279] width 49 height 25
type input "17"
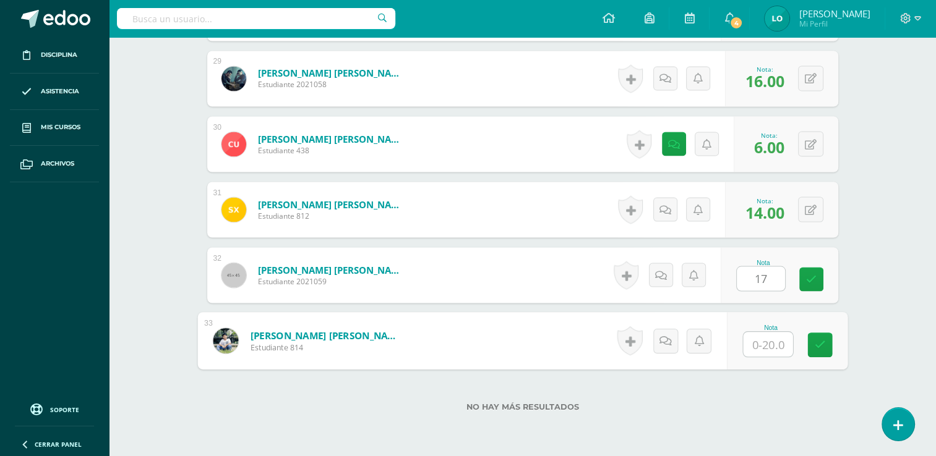
click at [763, 347] on input "text" at bounding box center [767, 344] width 49 height 25
type input "18"
click at [820, 343] on icon at bounding box center [819, 345] width 11 height 11
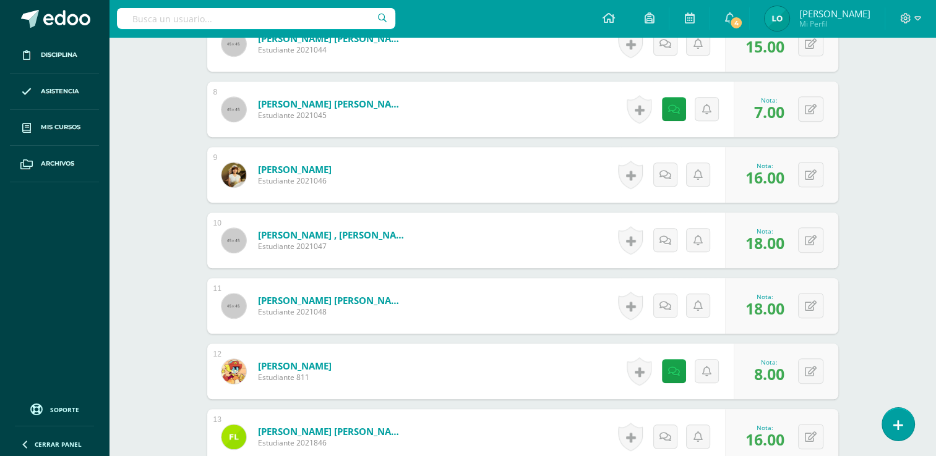
scroll to position [716, 0]
